Goal: Find specific page/section: Find specific page/section

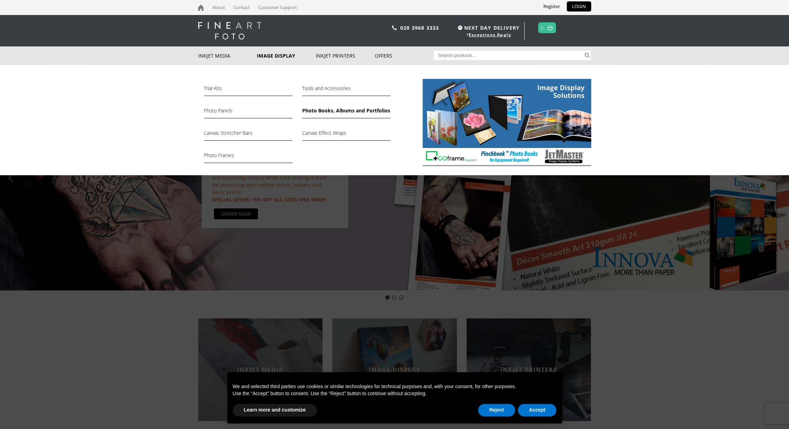
click at [330, 109] on link "Photo Books, Albums and Portfolios" at bounding box center [346, 112] width 88 height 12
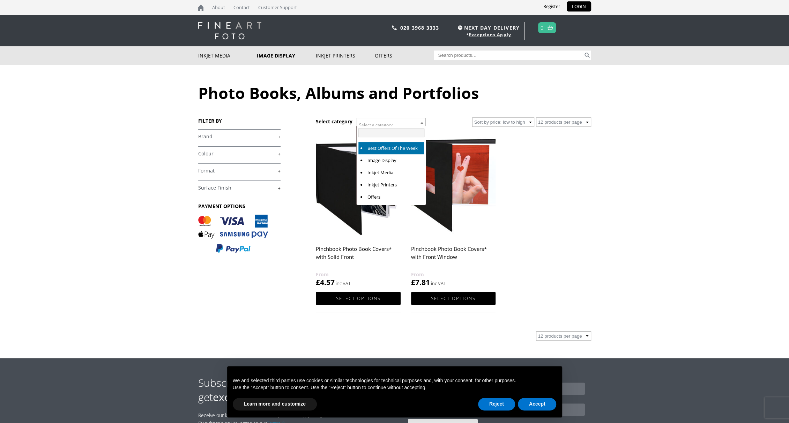
click at [421, 123] on b at bounding box center [421, 123] width 3 height 2
select select "image-display"
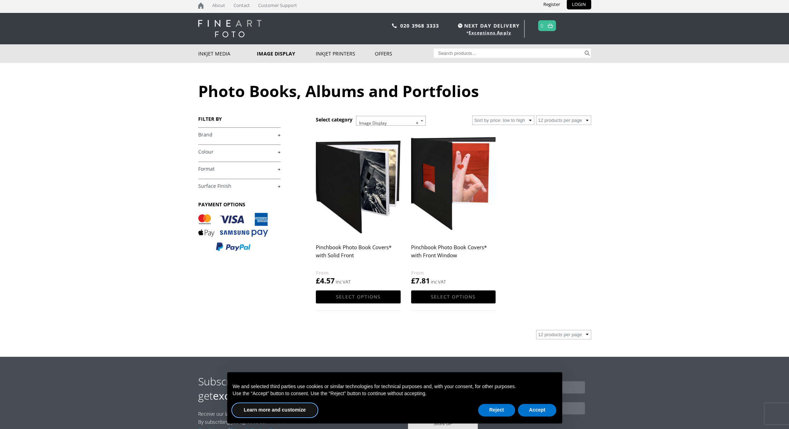
scroll to position [35, 0]
